Goal: Task Accomplishment & Management: Use online tool/utility

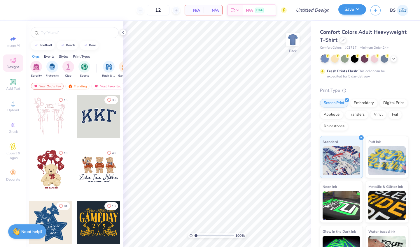
click at [358, 7] on button "Save" at bounding box center [352, 9] width 28 height 10
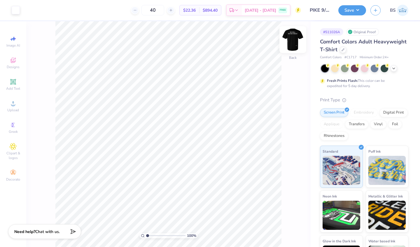
click at [293, 42] on img at bounding box center [292, 39] width 23 height 23
click at [12, 107] on div "Upload" at bounding box center [13, 106] width 20 height 17
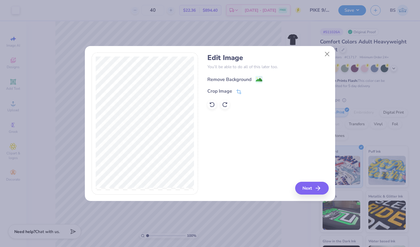
click at [254, 78] on div "Remove Background" at bounding box center [234, 79] width 55 height 7
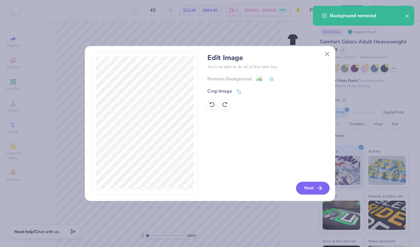
click at [301, 189] on button "Next" at bounding box center [313, 188] width 34 height 13
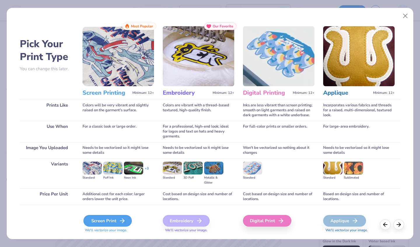
click at [112, 220] on div "Screen Print" at bounding box center [107, 221] width 48 height 12
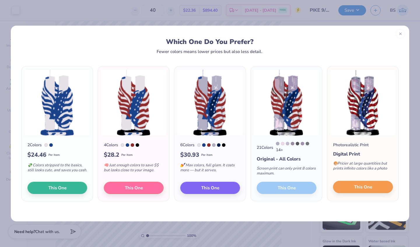
click at [343, 191] on button "This One" at bounding box center [363, 187] width 60 height 12
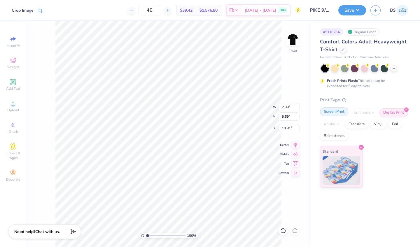
click at [335, 113] on div "Screen Print" at bounding box center [334, 112] width 28 height 9
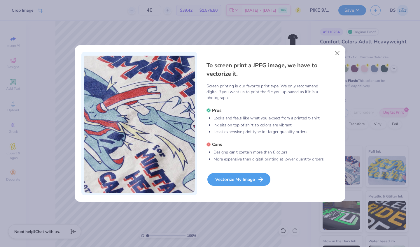
click at [232, 179] on div "Vectorize My Image" at bounding box center [238, 179] width 63 height 13
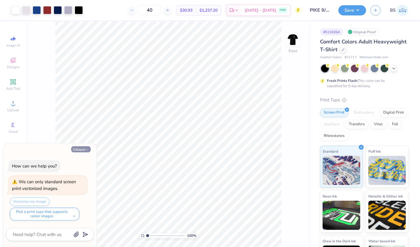
click at [86, 150] on icon "button" at bounding box center [86, 149] width 3 height 3
type textarea "x"
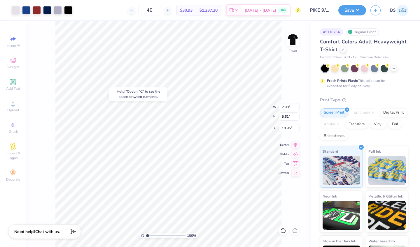
type input "10.23"
type input "4.85"
type input "9.71"
type input "8.43"
type input "5.72"
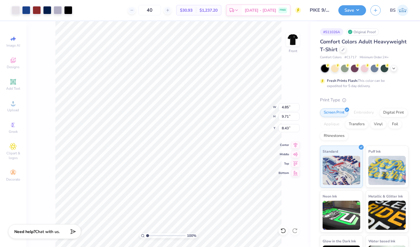
type input "11.45"
type input "8.03"
type input "6.65"
type input "13.32"
type input "7.47"
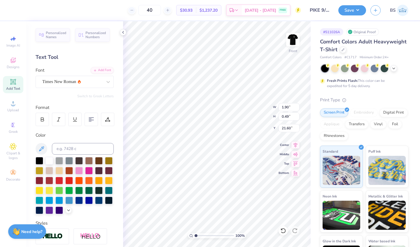
type input "20.79"
click at [123, 32] on polyline at bounding box center [122, 32] width 1 height 2
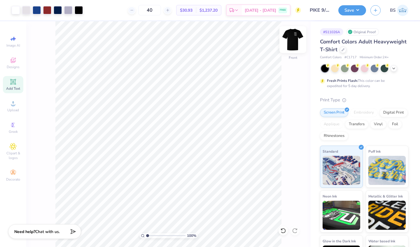
click at [293, 40] on img at bounding box center [292, 39] width 23 height 23
click at [353, 8] on button "Save" at bounding box center [352, 9] width 28 height 10
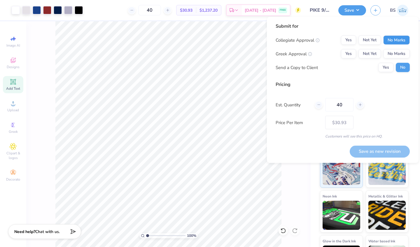
click at [392, 43] on button "No Marks" at bounding box center [396, 40] width 27 height 9
click at [392, 53] on button "No Marks" at bounding box center [396, 53] width 27 height 9
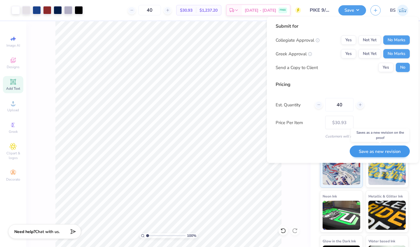
click at [372, 151] on button "Save as new revision" at bounding box center [379, 151] width 60 height 12
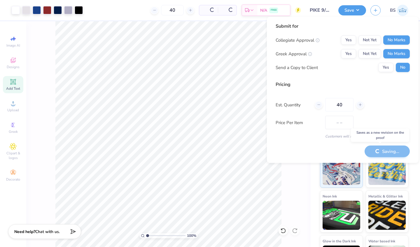
type input "$30.93"
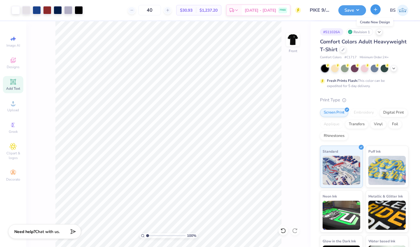
click at [374, 12] on button "button" at bounding box center [375, 9] width 10 height 10
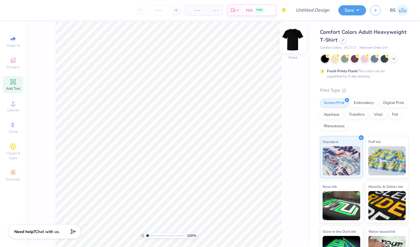
click at [293, 40] on img at bounding box center [292, 39] width 23 height 23
click at [13, 86] on div "Add Text" at bounding box center [13, 84] width 20 height 17
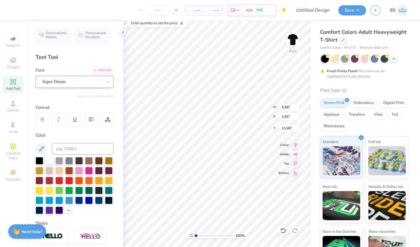
click at [75, 83] on div "Super Dream" at bounding box center [72, 81] width 61 height 9
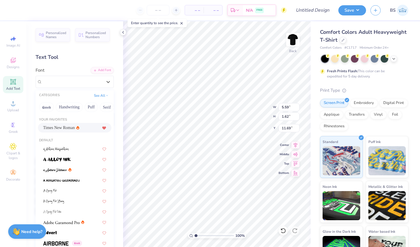
click at [69, 127] on span "Times New Roman" at bounding box center [58, 128] width 31 height 6
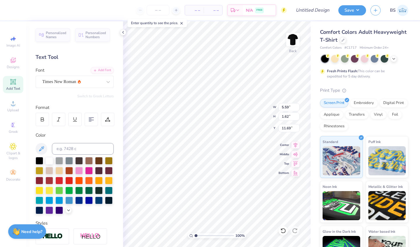
type input "5.81"
type input "1.55"
type input "11.62"
type textarea "PIKE HIKE 2025"
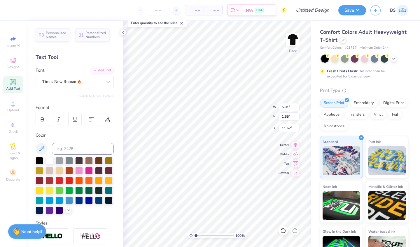
scroll to position [0, 0]
type input "8.93"
type input "0.92"
type input "3.16"
type input "4.10"
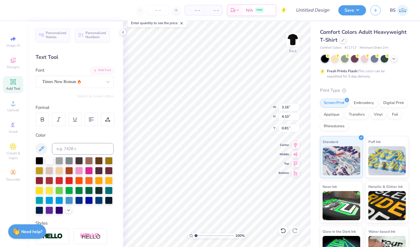
type input "1.43"
click at [291, 42] on img at bounding box center [292, 39] width 23 height 23
click at [13, 66] on span "Designs" at bounding box center [13, 67] width 13 height 5
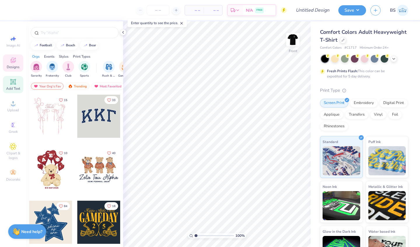
click at [10, 88] on span "Add Text" at bounding box center [13, 88] width 14 height 5
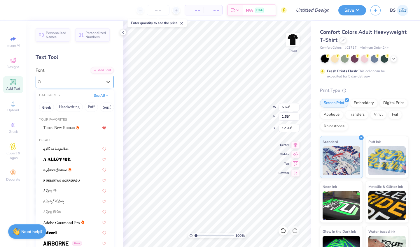
click at [73, 80] on div "Super Dream" at bounding box center [72, 81] width 61 height 9
click at [67, 131] on span "Times New Roman" at bounding box center [58, 128] width 31 height 6
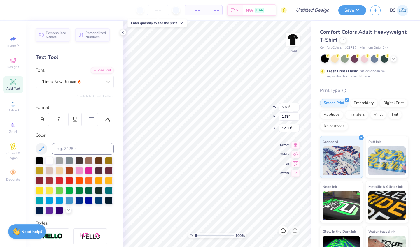
type input "5.91"
type input "1.58"
type input "12.96"
type textarea "WE WILL NEVER FORGET"
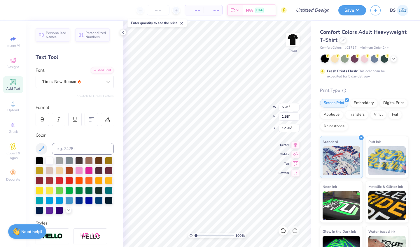
scroll to position [0, 1]
type input "2.28"
type input "9.99"
type input "2.56"
type input "3.20"
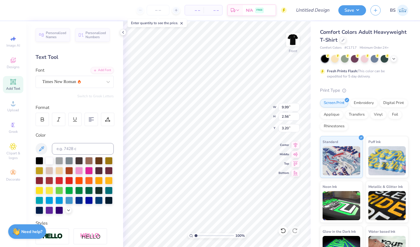
type input "10.45"
type input "2.67"
type input "3.25"
click at [155, 10] on input "number" at bounding box center [158, 10] width 23 height 10
type input "3"
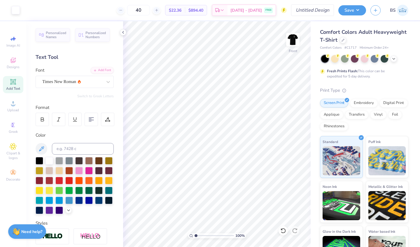
type input "40"
click at [309, 10] on input "Design Title" at bounding box center [319, 10] width 29 height 12
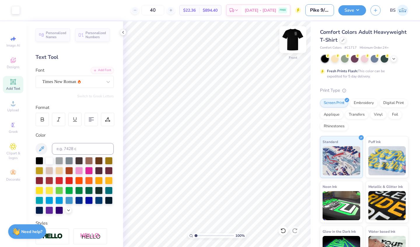
type input "Pike 9/11 Remembrance Shirts #2"
type input "3.81"
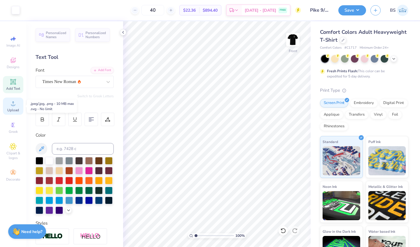
click at [14, 103] on icon at bounding box center [13, 103] width 7 height 7
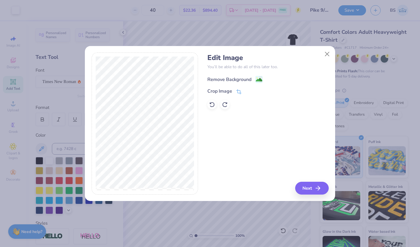
click at [258, 79] on image at bounding box center [259, 80] width 6 height 6
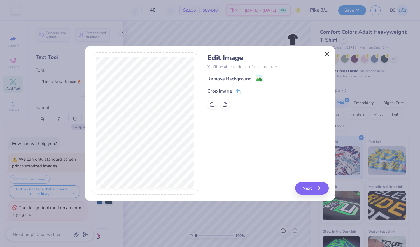
click at [324, 54] on button "Close" at bounding box center [326, 53] width 11 height 11
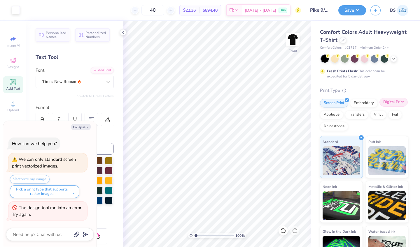
click at [392, 104] on div "Digital Print" at bounding box center [393, 102] width 28 height 9
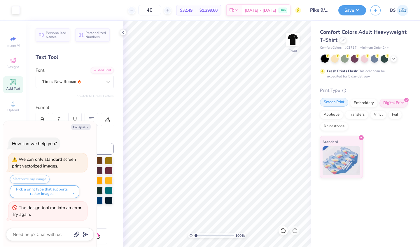
click at [333, 102] on div "Screen Print" at bounding box center [334, 102] width 28 height 9
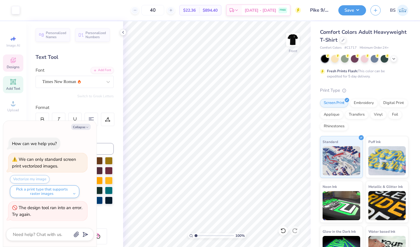
click at [11, 70] on div "Designs" at bounding box center [13, 63] width 20 height 17
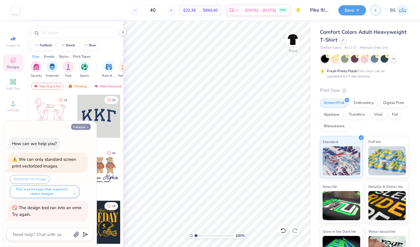
click at [84, 126] on button "Collapse" at bounding box center [81, 127] width 20 height 6
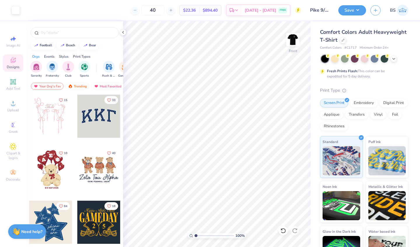
click at [10, 69] on span "Designs" at bounding box center [13, 67] width 13 height 5
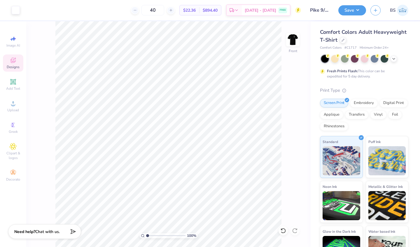
click at [13, 65] on span "Designs" at bounding box center [13, 67] width 13 height 5
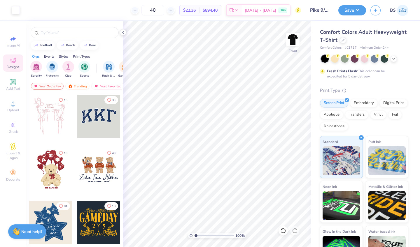
click at [11, 115] on div "Image AI Designs Add Text Upload Greek Clipart & logos Decorate" at bounding box center [13, 108] width 20 height 151
click at [11, 108] on div "Upload" at bounding box center [13, 106] width 20 height 17
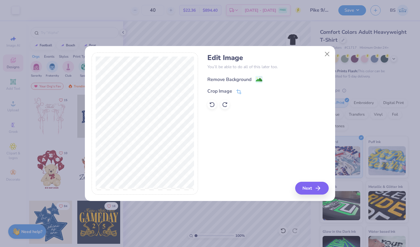
click at [242, 80] on div "Remove Background" at bounding box center [229, 79] width 44 height 7
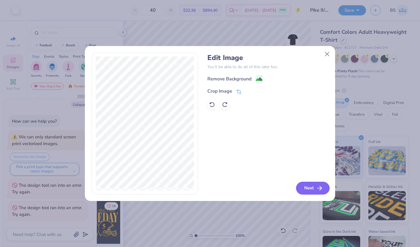
click at [312, 188] on button "Next" at bounding box center [313, 188] width 34 height 13
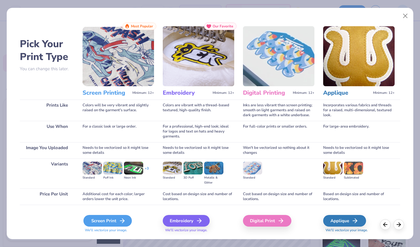
click at [117, 220] on div "Screen Print" at bounding box center [107, 221] width 48 height 12
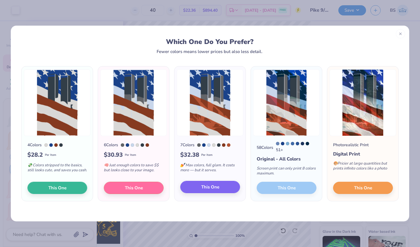
click at [197, 189] on button "This One" at bounding box center [210, 187] width 60 height 12
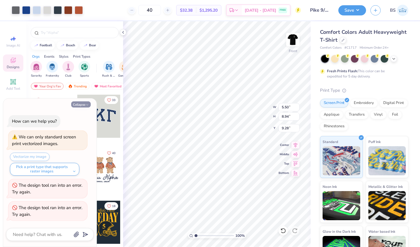
click at [78, 106] on button "Collapse" at bounding box center [81, 104] width 20 height 6
type textarea "x"
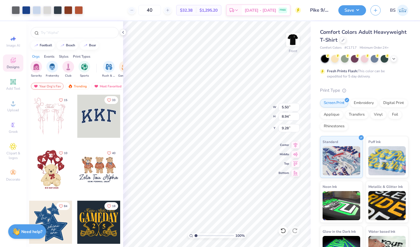
type input "6.70"
type input "10.87"
type input "8.31"
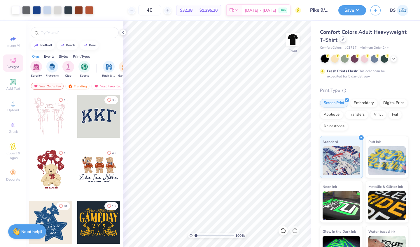
click at [340, 40] on div at bounding box center [343, 39] width 6 height 6
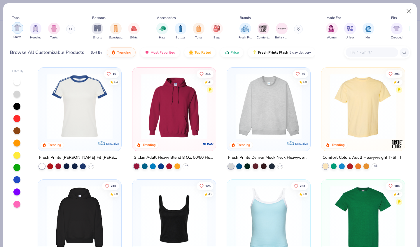
click at [18, 29] on img "filter for Shirts" at bounding box center [17, 27] width 7 height 7
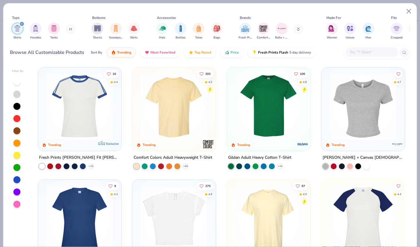
click at [256, 104] on img at bounding box center [269, 106] width 72 height 66
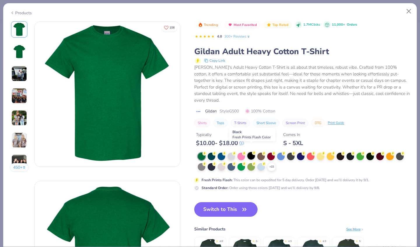
click at [252, 152] on div at bounding box center [251, 156] width 8 height 8
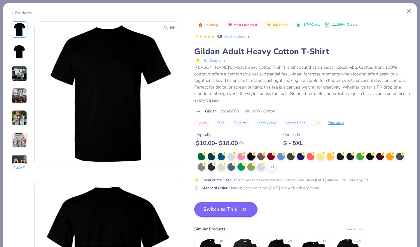
click at [220, 206] on button "Switch to This" at bounding box center [225, 209] width 63 height 15
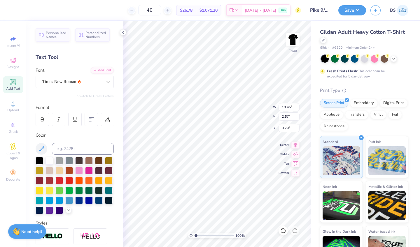
type input "10.72"
type input "2.74"
type input "3.83"
type input "3.75"
type input "6.70"
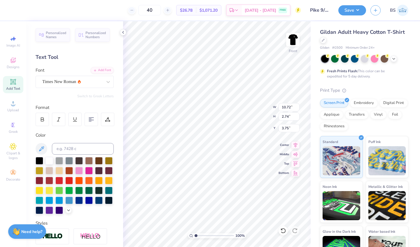
type input "10.87"
type input "7.87"
type input "7.10"
type input "11.54"
type input "7.71"
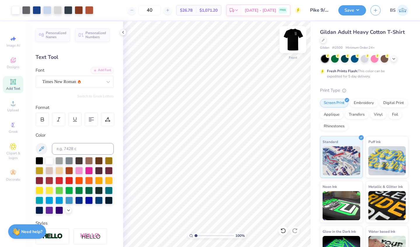
click at [294, 43] on img at bounding box center [292, 39] width 23 height 23
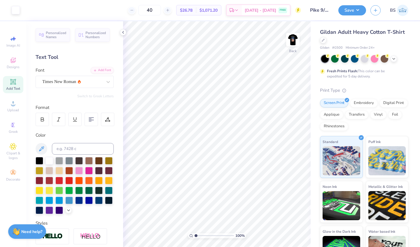
click at [294, 43] on img at bounding box center [293, 40] width 12 height 12
click at [16, 82] on icon at bounding box center [13, 81] width 7 height 7
type input "21.40"
click at [96, 84] on div "Super Dream" at bounding box center [72, 81] width 61 height 9
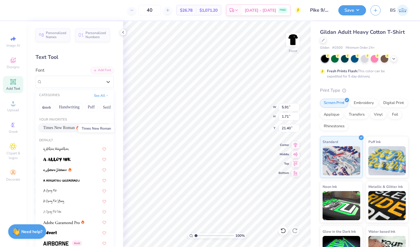
click at [69, 128] on span "Times New Roman" at bounding box center [58, 128] width 31 height 6
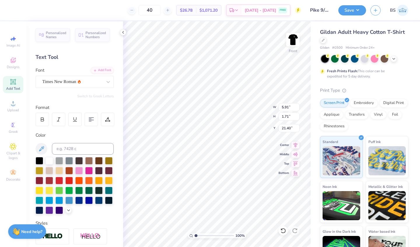
type textarea "0"
type textarea "[DATE]"
type input "20.39"
type input "2.64"
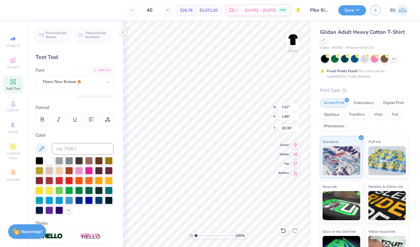
type input "0.67"
type input "19.78"
type input "1.84"
type input "0.47"
type input "19.59"
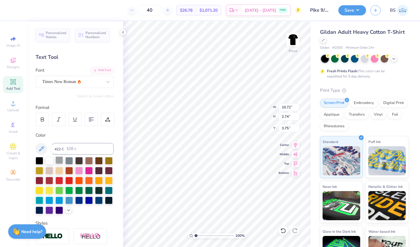
click at [58, 161] on div at bounding box center [59, 161] width 8 height 8
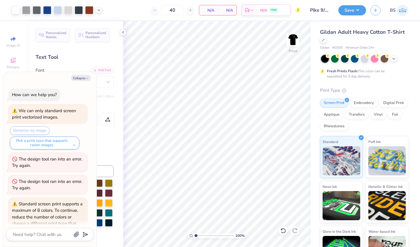
scroll to position [30, 0]
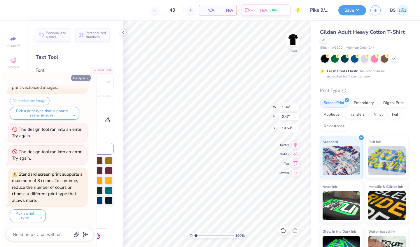
click at [83, 77] on button "Collapse" at bounding box center [81, 78] width 20 height 6
type textarea "x"
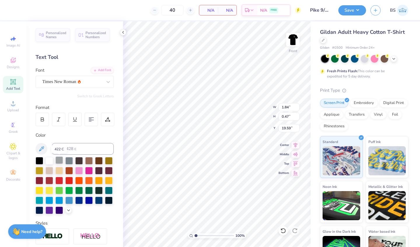
click at [57, 161] on div at bounding box center [59, 161] width 8 height 8
click at [96, 10] on icon at bounding box center [98, 9] width 5 height 5
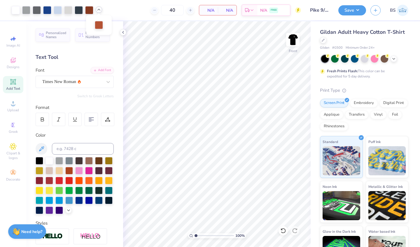
click at [98, 9] on icon at bounding box center [98, 9] width 5 height 5
click at [293, 42] on img at bounding box center [292, 39] width 23 height 23
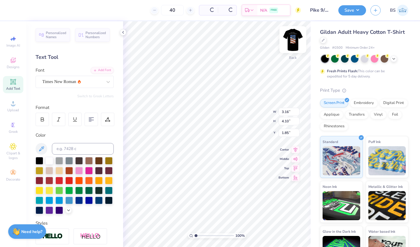
scroll to position [0, 0]
click at [59, 162] on div at bounding box center [59, 161] width 8 height 8
type input "2.71"
click at [293, 39] on img at bounding box center [292, 39] width 23 height 23
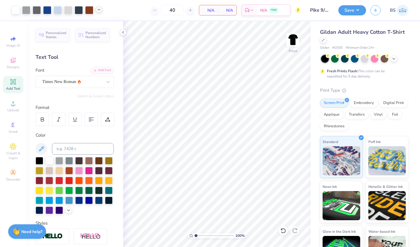
click at [99, 10] on polyline at bounding box center [99, 9] width 2 height 1
click at [98, 25] on div at bounding box center [99, 24] width 8 height 8
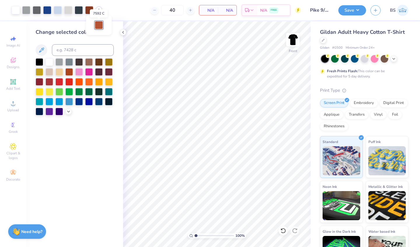
click at [101, 26] on div at bounding box center [99, 25] width 8 height 8
click at [71, 139] on div "Change selected color" at bounding box center [74, 134] width 97 height 226
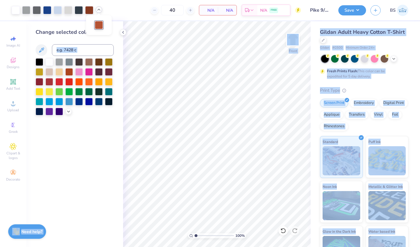
drag, startPoint x: 98, startPoint y: 24, endPoint x: 107, endPoint y: 36, distance: 15.2
click at [107, 36] on body "Art colors 40 N/A Per Item N/A Total Est. Delivery N/A FREE Design Title Pike 9…" at bounding box center [210, 123] width 420 height 247
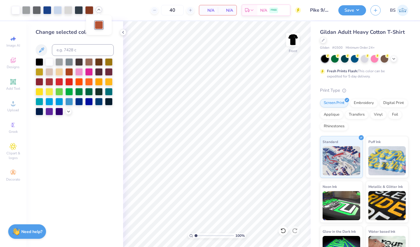
click at [83, 154] on div "Change selected color" at bounding box center [74, 134] width 97 height 226
click at [99, 10] on icon at bounding box center [98, 9] width 5 height 5
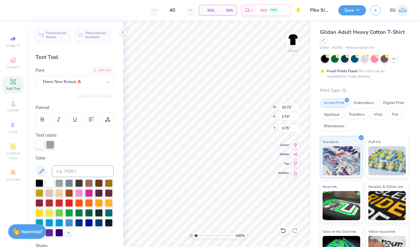
scroll to position [0, 0]
click at [40, 147] on div at bounding box center [40, 145] width 8 height 8
click at [49, 183] on div at bounding box center [49, 183] width 8 height 8
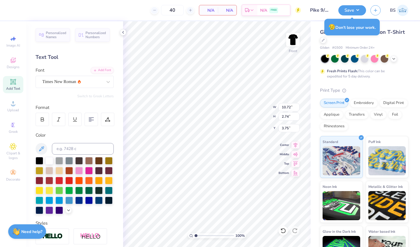
type input "1.84"
type input "0.47"
type input "19.59"
click at [50, 159] on div at bounding box center [49, 161] width 8 height 8
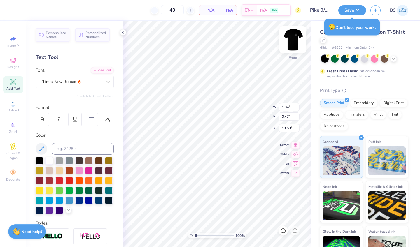
click at [294, 45] on img at bounding box center [292, 39] width 23 height 23
type input "2.75"
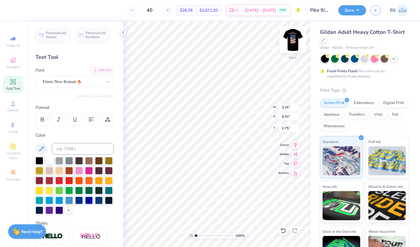
scroll to position [0, 0]
click at [50, 160] on div at bounding box center [49, 161] width 8 height 8
click at [294, 37] on img at bounding box center [292, 39] width 23 height 23
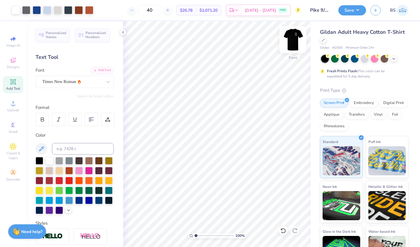
click at [293, 39] on img at bounding box center [292, 39] width 23 height 23
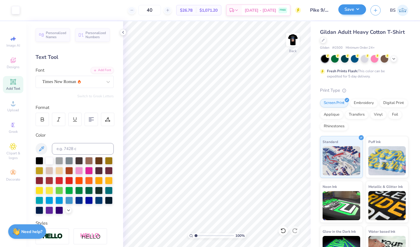
click at [360, 8] on button "Save" at bounding box center [352, 9] width 28 height 10
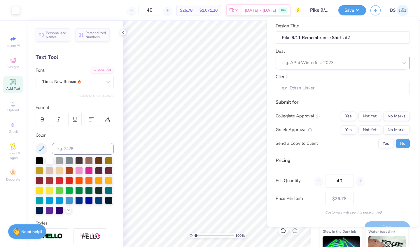
click at [331, 64] on div "e.g. APhi Winterfest 2023" at bounding box center [340, 62] width 116 height 7
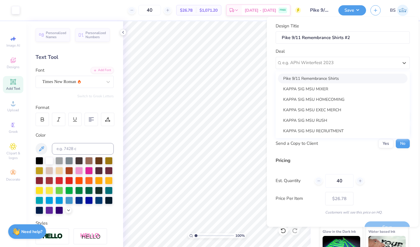
click at [320, 78] on div "Pike 9/11 Remembrance Shirts" at bounding box center [342, 78] width 129 height 10
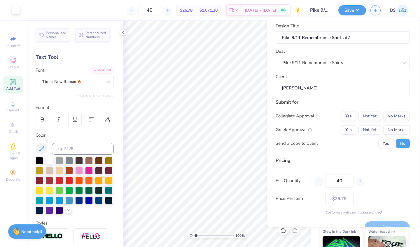
type input "[PERSON_NAME]"
click at [395, 115] on button "No Marks" at bounding box center [396, 115] width 27 height 9
click at [395, 128] on button "No Marks" at bounding box center [396, 129] width 27 height 9
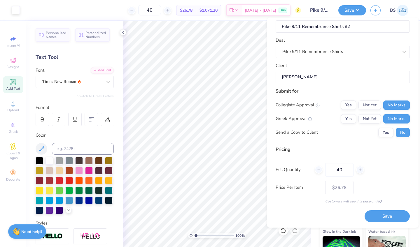
scroll to position [11, 0]
click at [389, 213] on button "Save" at bounding box center [386, 217] width 45 height 12
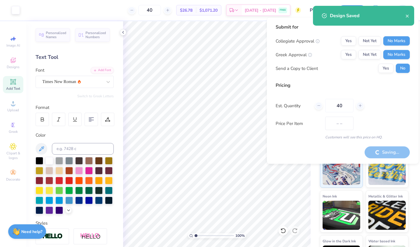
type input "$26.78"
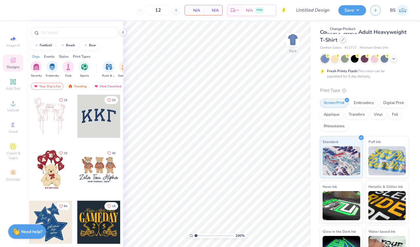
click at [343, 39] on icon at bounding box center [343, 39] width 2 height 2
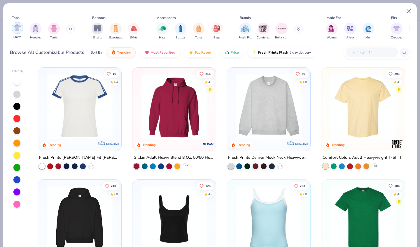
click at [22, 29] on div "filter for Shirts" at bounding box center [18, 28] width 12 height 12
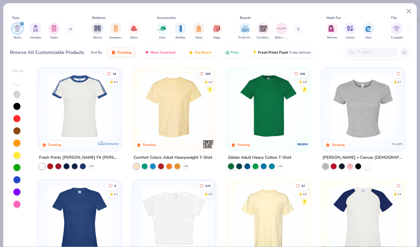
click at [275, 111] on img at bounding box center [269, 106] width 72 height 66
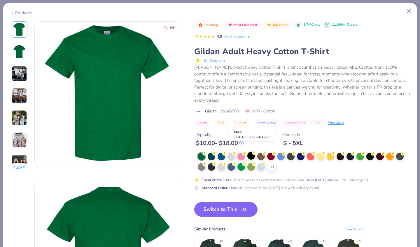
click at [252, 152] on div at bounding box center [251, 156] width 8 height 8
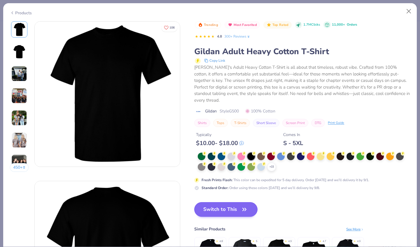
click at [239, 206] on button "Switch to This" at bounding box center [225, 209] width 63 height 15
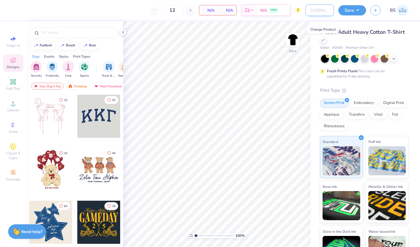
click at [308, 10] on input "Design Title" at bounding box center [319, 10] width 29 height 12
type input "Pike 9/11 Shirts #3"
click at [386, 101] on div "Digital Print" at bounding box center [393, 102] width 28 height 9
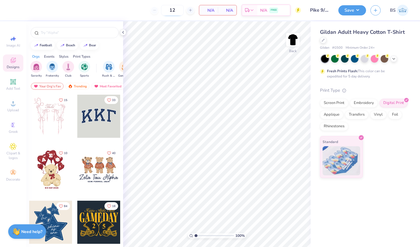
click at [175, 10] on input "12" at bounding box center [172, 10] width 23 height 10
type input "1"
type input "40"
click at [14, 84] on icon at bounding box center [13, 82] width 6 height 6
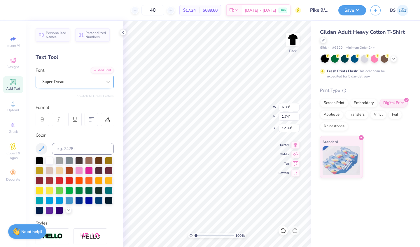
click at [70, 85] on div "Super Dream" at bounding box center [72, 81] width 61 height 9
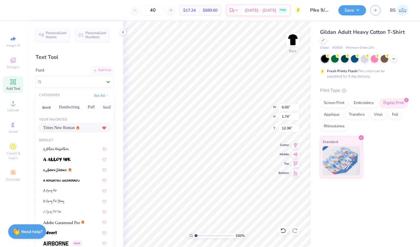
click at [62, 129] on span "Times New Roman" at bounding box center [58, 128] width 31 height 6
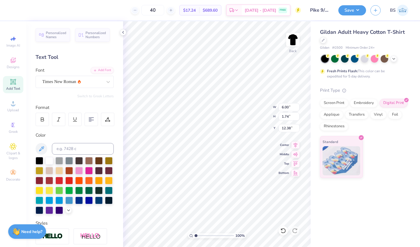
type input "6.24"
type input "1.67"
type input "12.30"
type textarea "PIKE HIKE 2025"
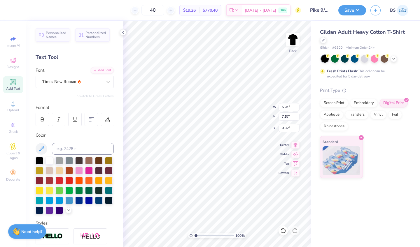
type input "1.27"
type input "3.06"
type input "3.98"
type input "1.85"
click at [294, 40] on img at bounding box center [292, 39] width 23 height 23
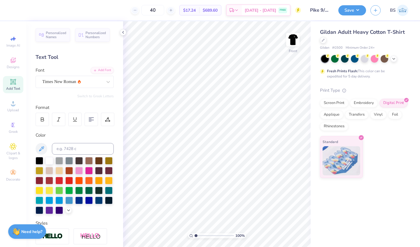
click at [15, 85] on div "Add Text" at bounding box center [13, 84] width 20 height 17
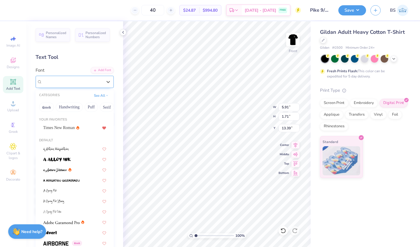
click at [75, 85] on div "Super Dream" at bounding box center [72, 81] width 61 height 9
click at [67, 129] on span "Times New Roman" at bounding box center [58, 128] width 31 height 6
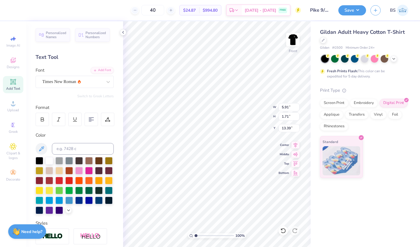
type input "6.14"
type input "1.64"
type input "13.32"
type textarea "WE WILL NEVER FORGET"
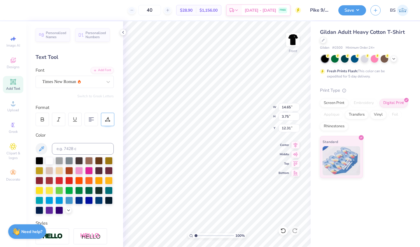
type input "10.71"
type input "2.74"
type input "2.67"
click at [12, 82] on icon at bounding box center [13, 82] width 4 height 4
type textarea "0"
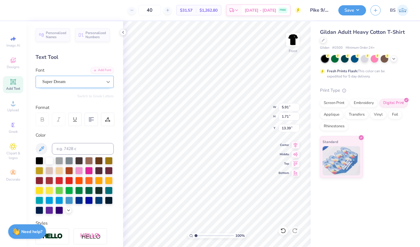
click at [108, 82] on icon at bounding box center [108, 82] width 6 height 6
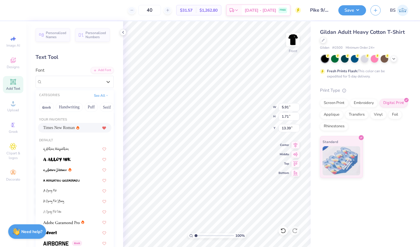
click at [81, 128] on div "Times New Roman" at bounding box center [74, 128] width 63 height 6
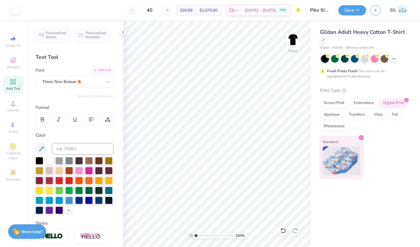
click at [13, 81] on icon at bounding box center [13, 82] width 4 height 4
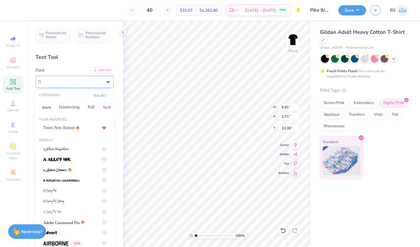
click at [103, 83] on div at bounding box center [108, 82] width 10 height 10
click at [71, 126] on span "Times New Roman" at bounding box center [58, 128] width 31 height 6
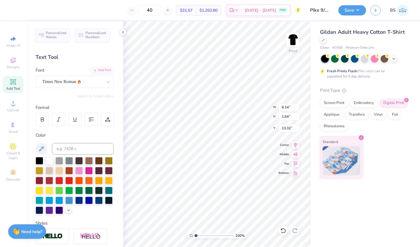
type input "6.14"
type input "1.64"
type input "13.32"
type textarea "[DATE]"
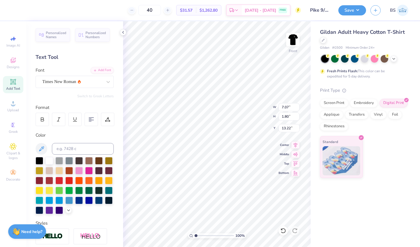
type input "21.02"
type input "2.35"
type input "0.60"
type input "19.15"
click at [12, 104] on icon at bounding box center [13, 103] width 7 height 7
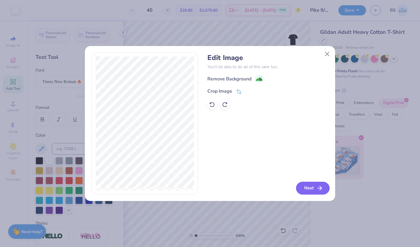
click at [307, 187] on button "Next" at bounding box center [313, 188] width 34 height 13
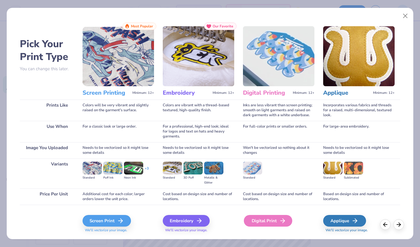
click at [266, 222] on div "Digital Print" at bounding box center [268, 221] width 48 height 12
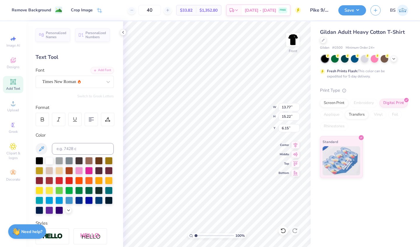
type input "13.77"
type input "15.22"
type input "6.64"
type input "13.08"
type input "14.46"
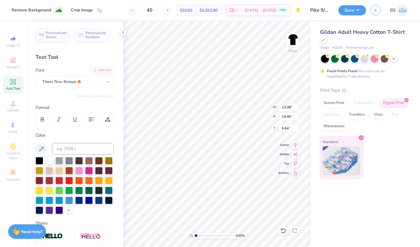
type input "6.60"
type input "11.71"
type input "12.94"
type input "6.76"
click at [360, 12] on button "Save" at bounding box center [352, 9] width 28 height 10
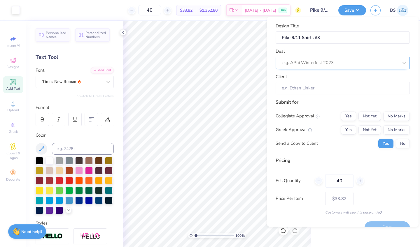
click at [345, 61] on div at bounding box center [340, 63] width 116 height 8
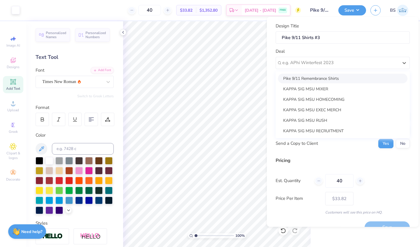
click at [334, 76] on div "Pike 9/11 Remembrance Shirts" at bounding box center [342, 78] width 129 height 10
type input "[PERSON_NAME]"
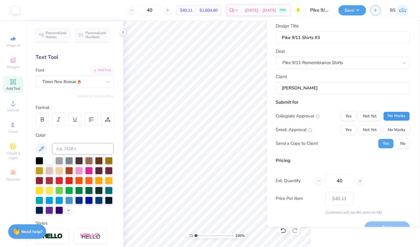
click at [389, 114] on button "No Marks" at bounding box center [396, 115] width 27 height 9
click at [391, 127] on button "No Marks" at bounding box center [396, 129] width 27 height 9
click at [400, 140] on button "No" at bounding box center [402, 143] width 14 height 9
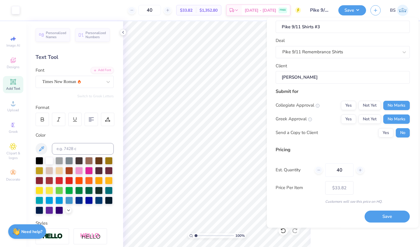
scroll to position [11, 0]
click at [382, 214] on button "Save" at bounding box center [386, 217] width 45 height 12
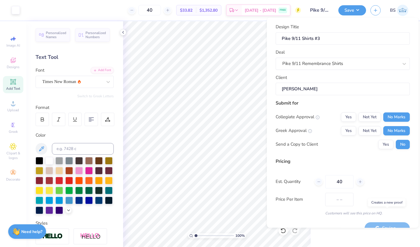
type input "$33.82"
